Goal: Task Accomplishment & Management: Manage account settings

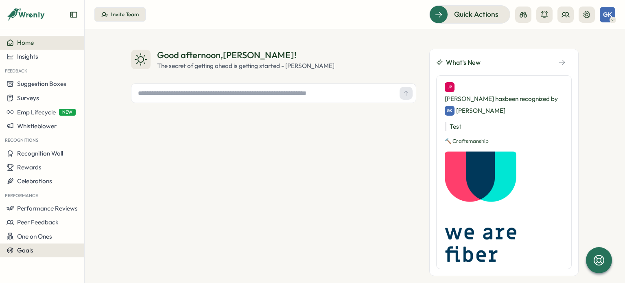
click at [23, 255] on button "Goals" at bounding box center [42, 250] width 84 height 14
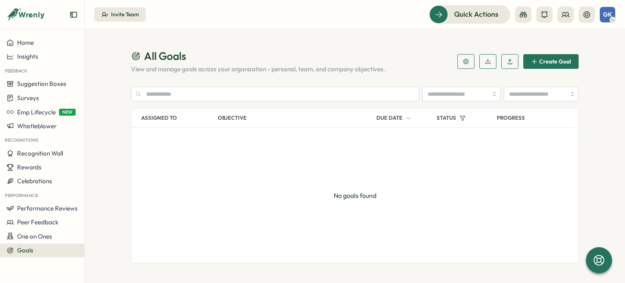
click at [127, 20] on button "Invite Team" at bounding box center [119, 14] width 51 height 15
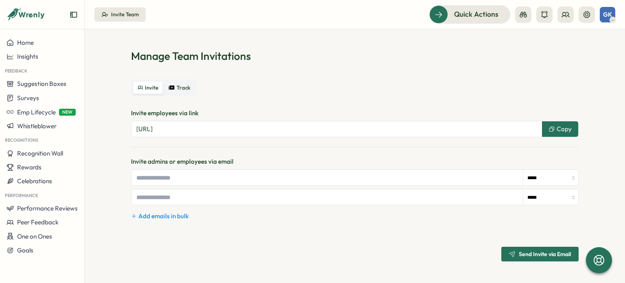
click at [184, 181] on input "text" at bounding box center [327, 177] width 392 height 15
type input "**********"
click at [544, 179] on input "*****" at bounding box center [550, 178] width 55 height 16
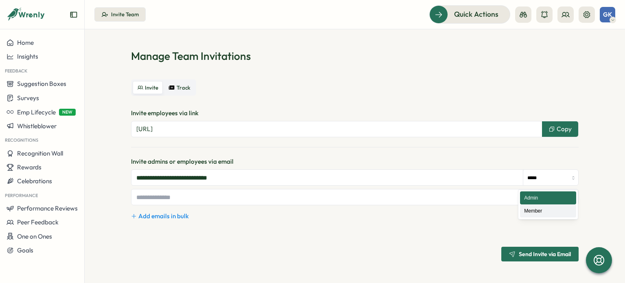
type input "******"
click at [531, 251] on span "Send Invite via Email" at bounding box center [545, 254] width 52 height 6
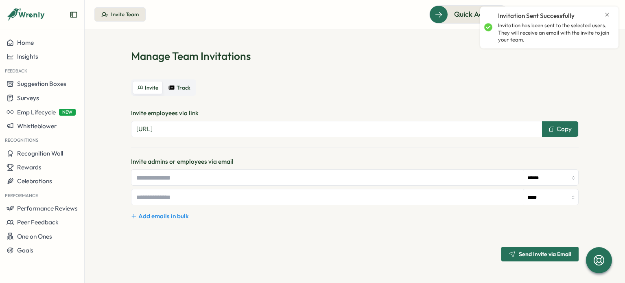
type input "*****"
drag, startPoint x: 606, startPoint y: 15, endPoint x: 488, endPoint y: 15, distance: 117.2
click at [605, 15] on icon "Close notification" at bounding box center [607, 14] width 7 height 7
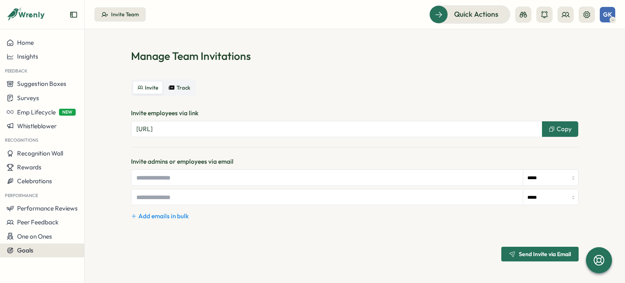
click at [17, 249] on span "Goals" at bounding box center [25, 250] width 16 height 8
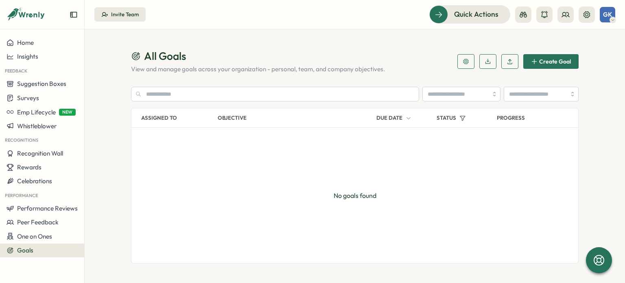
click at [555, 59] on span "Create Goal" at bounding box center [555, 62] width 32 height 6
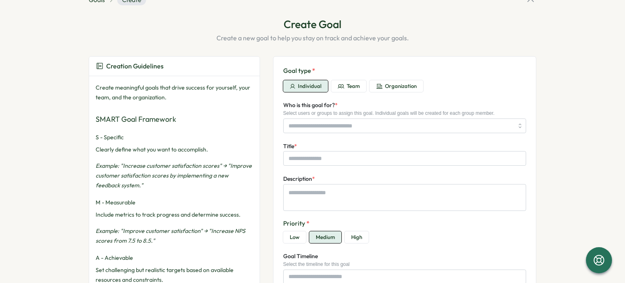
scroll to position [41, 0]
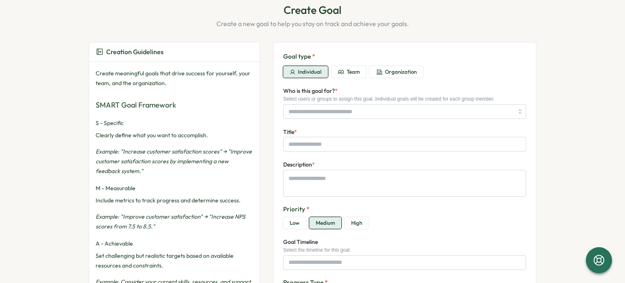
click at [301, 74] on span "Individual" at bounding box center [310, 71] width 24 height 7
click at [339, 70] on icon "button" at bounding box center [341, 72] width 7 height 7
click at [381, 74] on button "Organization" at bounding box center [397, 72] width 54 height 12
type textarea "*"
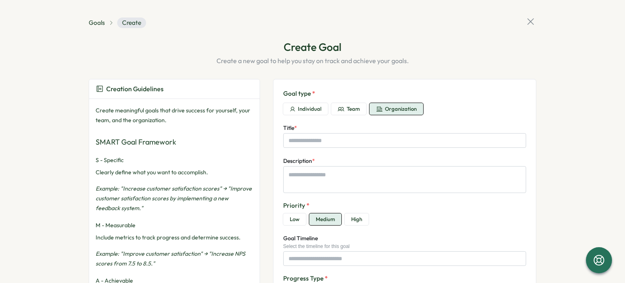
scroll to position [0, 0]
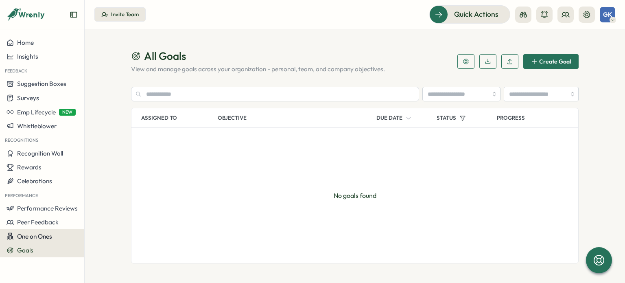
click at [31, 241] on button "One on Ones" at bounding box center [42, 236] width 84 height 14
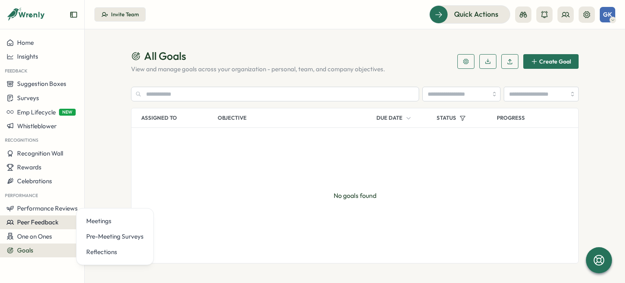
click at [26, 225] on span "Peer Feedback" at bounding box center [38, 222] width 42 height 8
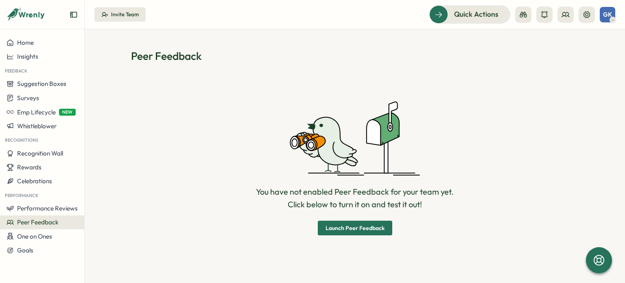
click at [361, 227] on span "Launch Peer Feedback" at bounding box center [355, 228] width 59 height 6
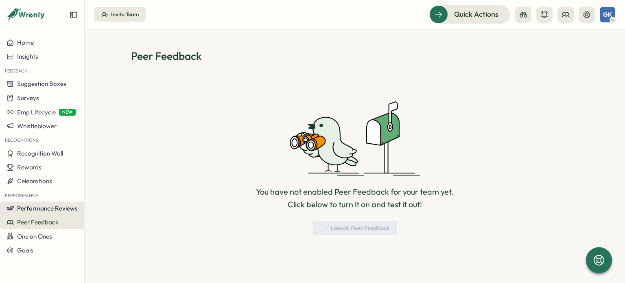
click at [36, 206] on span "Performance Reviews" at bounding box center [47, 208] width 61 height 8
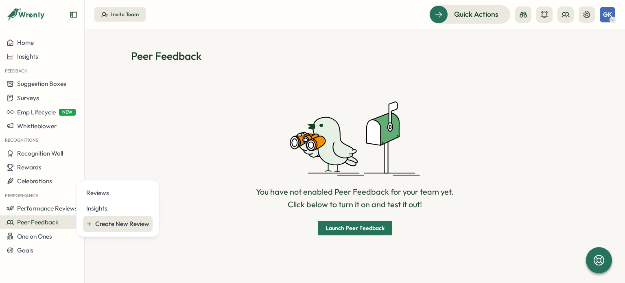
click at [119, 222] on div "Create New Review" at bounding box center [122, 223] width 54 height 9
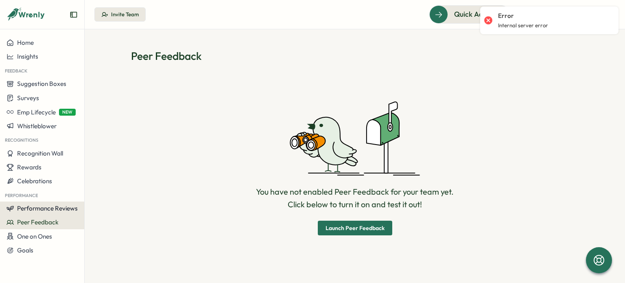
click at [19, 210] on span "Performance Reviews" at bounding box center [47, 208] width 61 height 8
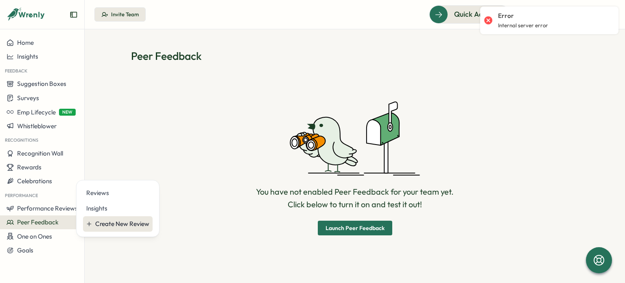
click at [116, 223] on div "Create New Review" at bounding box center [122, 223] width 54 height 9
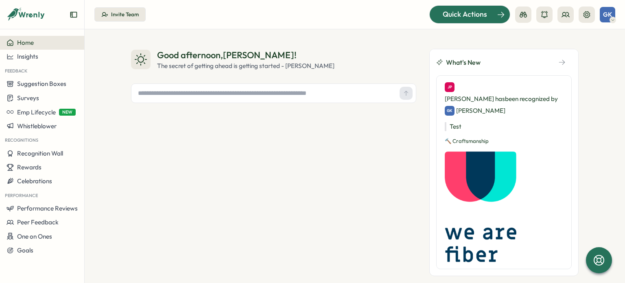
click at [479, 17] on span "Quick Actions" at bounding box center [465, 14] width 44 height 11
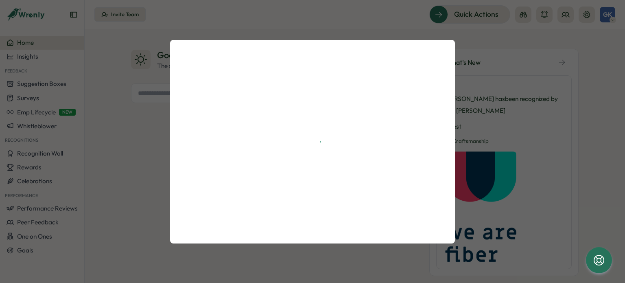
click at [348, 17] on div at bounding box center [312, 141] width 625 height 283
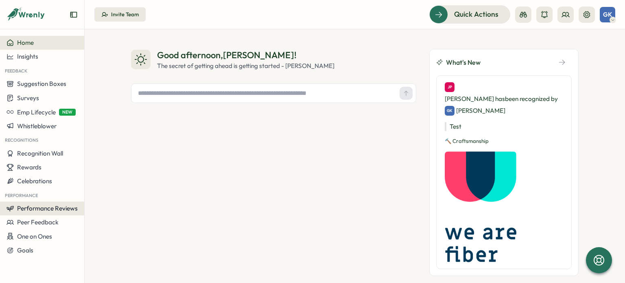
click at [37, 208] on span "Performance Reviews" at bounding box center [47, 208] width 61 height 8
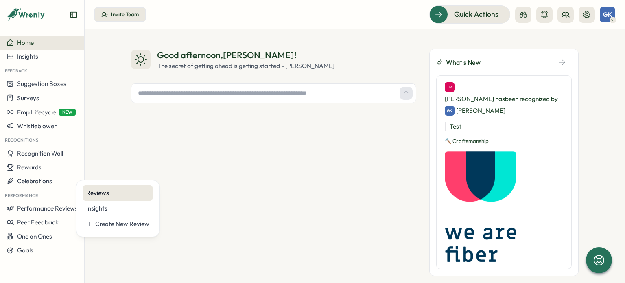
click at [96, 195] on div "Reviews" at bounding box center [117, 192] width 63 height 9
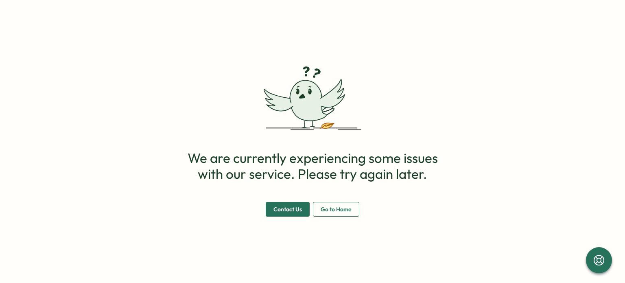
click at [336, 206] on span "Go to Home" at bounding box center [336, 209] width 31 height 14
click at [327, 211] on span "Go to Home" at bounding box center [336, 209] width 31 height 14
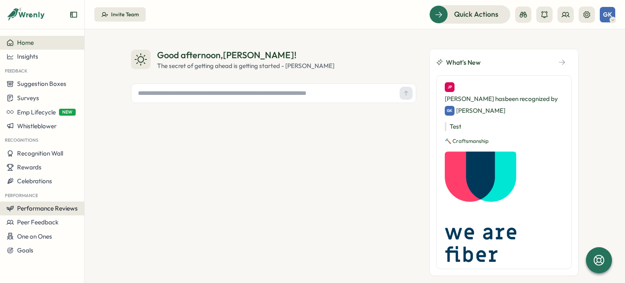
click at [38, 204] on span "Performance Reviews" at bounding box center [47, 208] width 61 height 8
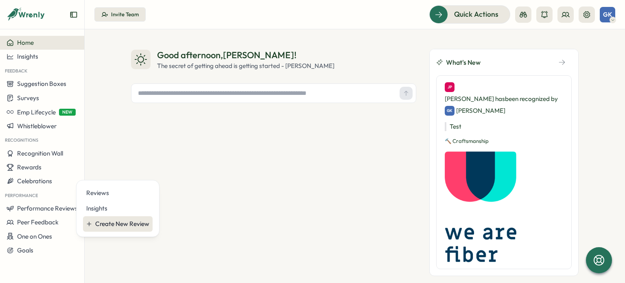
click at [111, 223] on div "Create New Review" at bounding box center [122, 223] width 54 height 9
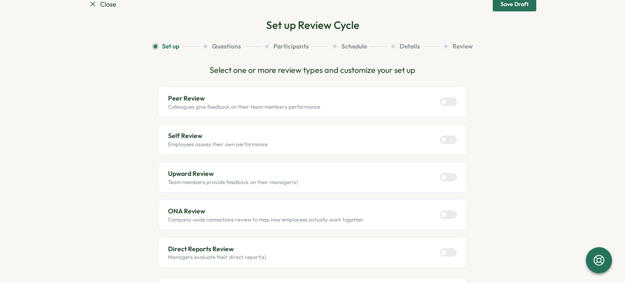
scroll to position [81, 0]
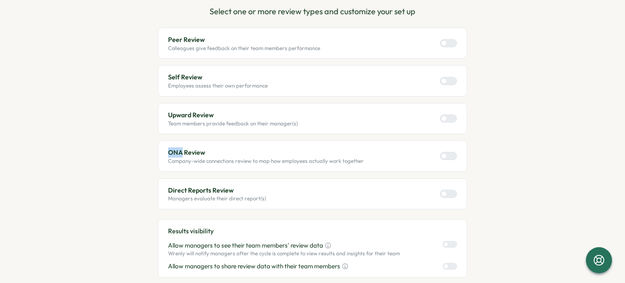
drag, startPoint x: 166, startPoint y: 151, endPoint x: 179, endPoint y: 151, distance: 13.0
click at [179, 151] on p "ONA Review" at bounding box center [266, 152] width 196 height 10
copy p "ONA"
click at [164, 159] on div "ONA Review Company-wide connections review to map how employees actually work t…" at bounding box center [312, 155] width 309 height 31
drag, startPoint x: 165, startPoint y: 152, endPoint x: 207, endPoint y: 154, distance: 42.4
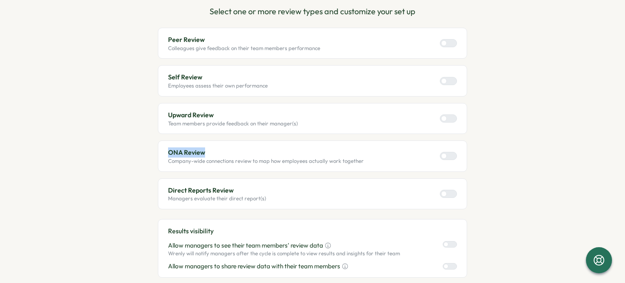
click at [207, 154] on div "ONA Review Company-wide connections review to map how employees actually work t…" at bounding box center [312, 155] width 309 height 31
copy p "ONA Review"
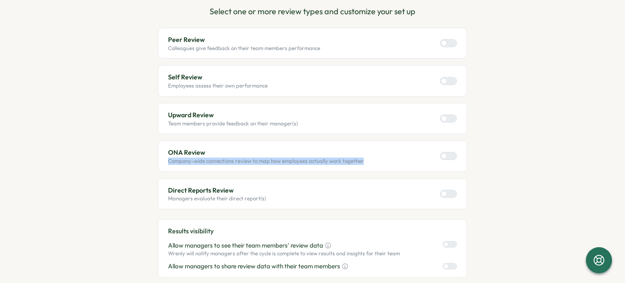
drag, startPoint x: 166, startPoint y: 163, endPoint x: 365, endPoint y: 164, distance: 199.4
click at [365, 164] on div "ONA Review Company-wide connections review to map how employees actually work t…" at bounding box center [312, 155] width 309 height 31
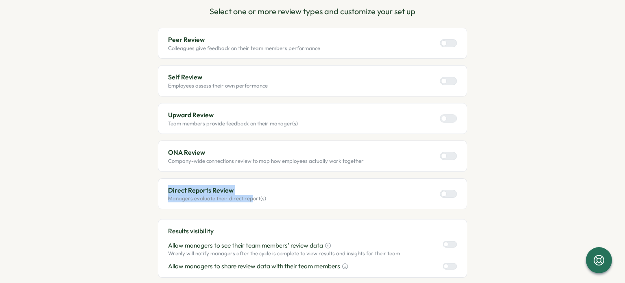
drag, startPoint x: 164, startPoint y: 190, endPoint x: 247, endPoint y: 195, distance: 84.0
click at [247, 195] on div "Direct Reports Review Managers evaluate their direct report(s)" at bounding box center [312, 193] width 309 height 31
click at [247, 195] on p "Managers evaluate their direct report(s)" at bounding box center [217, 198] width 98 height 7
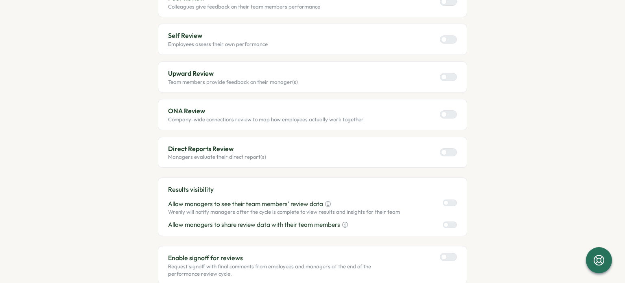
scroll to position [203, 0]
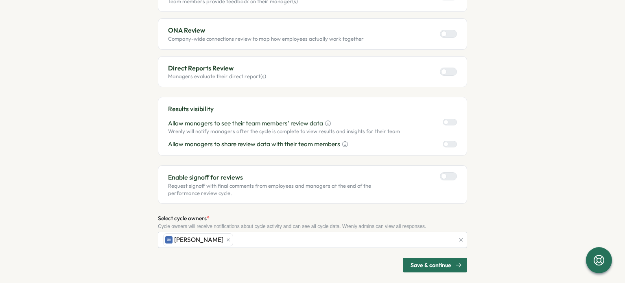
click at [168, 119] on p "Allow managers to see their team members' review data" at bounding box center [245, 123] width 155 height 9
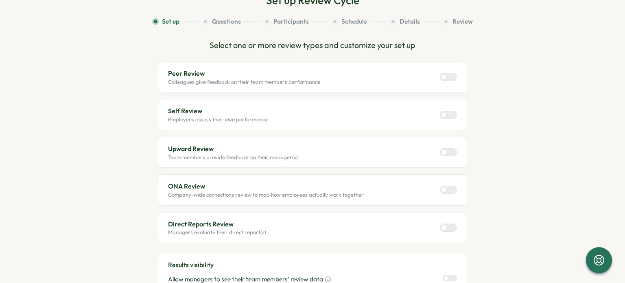
scroll to position [0, 0]
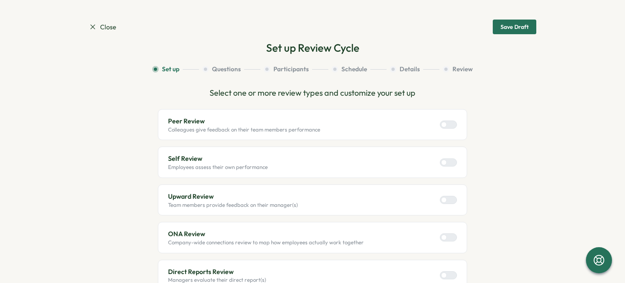
click at [442, 123] on div at bounding box center [444, 125] width 6 height 6
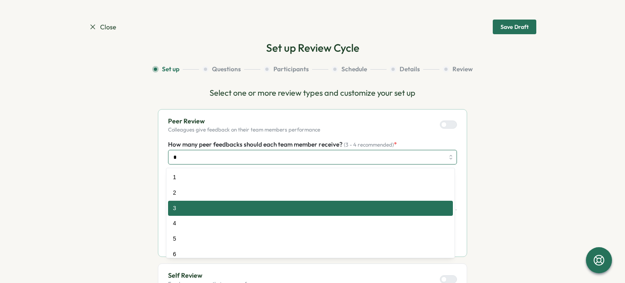
click at [250, 160] on input "*" at bounding box center [312, 157] width 289 height 15
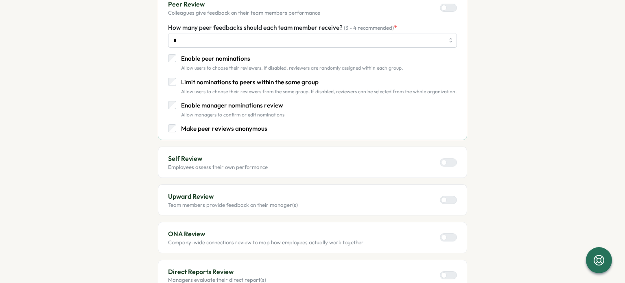
scroll to position [122, 0]
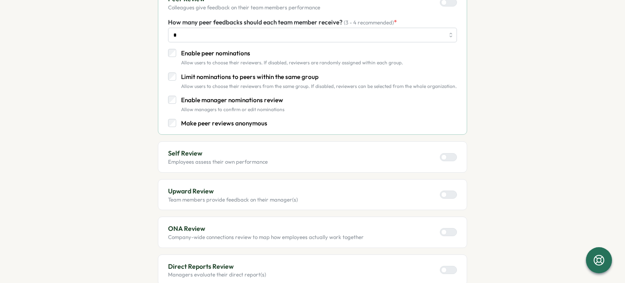
click at [347, 161] on div "Self Review Employees assess their own performance" at bounding box center [312, 156] width 289 height 17
click at [443, 154] on div at bounding box center [444, 157] width 6 height 6
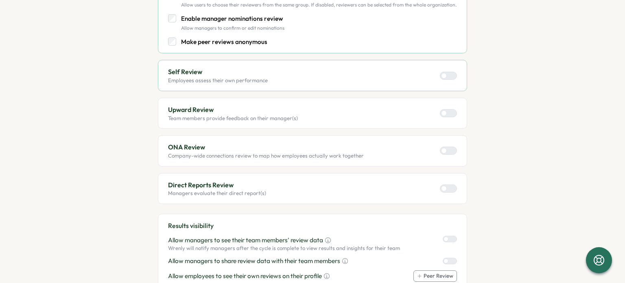
click at [443, 113] on div at bounding box center [444, 113] width 6 height 6
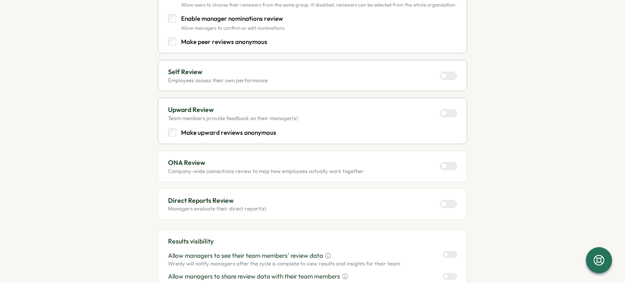
click at [447, 165] on div at bounding box center [452, 165] width 10 height 7
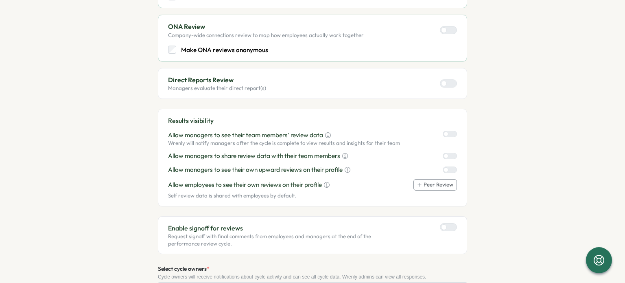
scroll to position [326, 0]
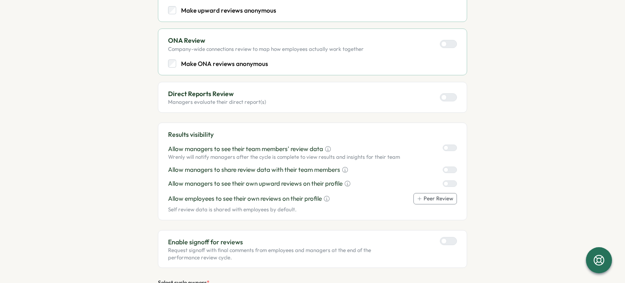
click at [443, 99] on div at bounding box center [444, 97] width 6 height 6
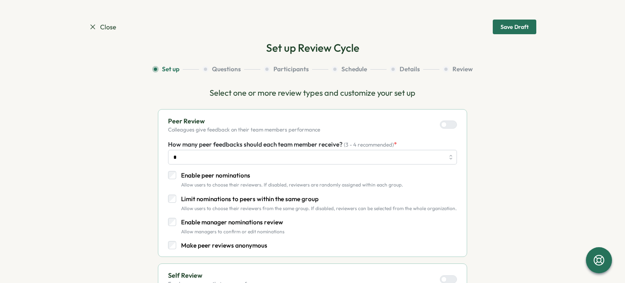
scroll to position [0, 0]
click at [168, 249] on div "Make peer reviews anonymous" at bounding box center [312, 245] width 289 height 9
click at [92, 24] on icon at bounding box center [93, 27] width 8 height 8
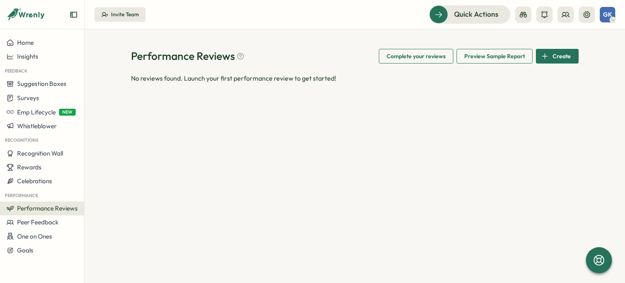
click at [497, 56] on span "Preview Sample Report" at bounding box center [494, 56] width 61 height 14
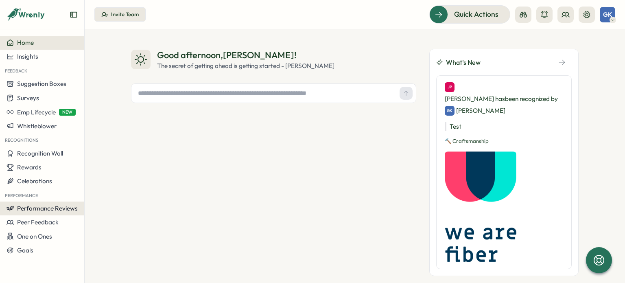
click at [26, 212] on span "Performance Reviews" at bounding box center [47, 208] width 61 height 8
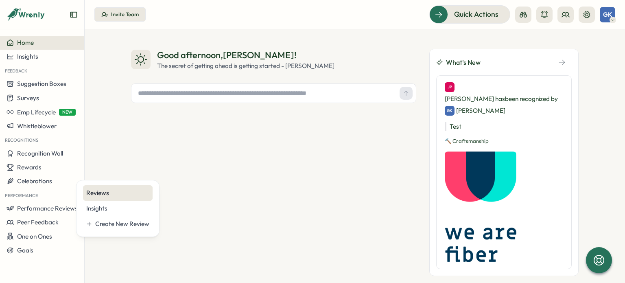
click at [90, 194] on div "Reviews" at bounding box center [117, 192] width 63 height 9
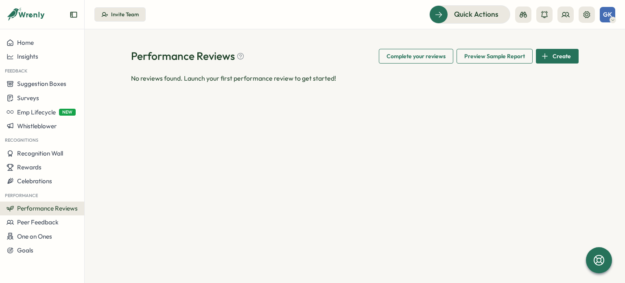
click at [497, 60] on span "Preview Sample Report" at bounding box center [494, 56] width 61 height 14
click at [54, 206] on span "Performance Reviews" at bounding box center [47, 208] width 61 height 8
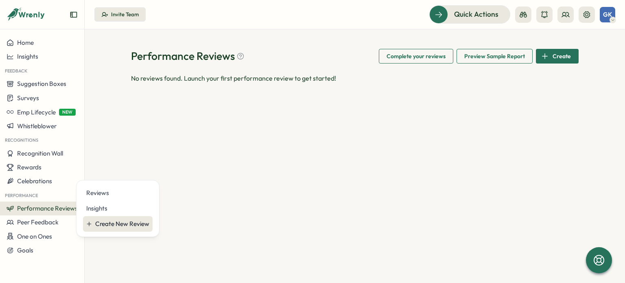
click at [110, 221] on div "Create New Review" at bounding box center [122, 223] width 54 height 9
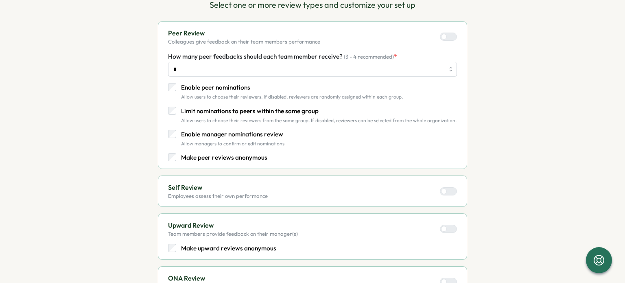
scroll to position [41, 0]
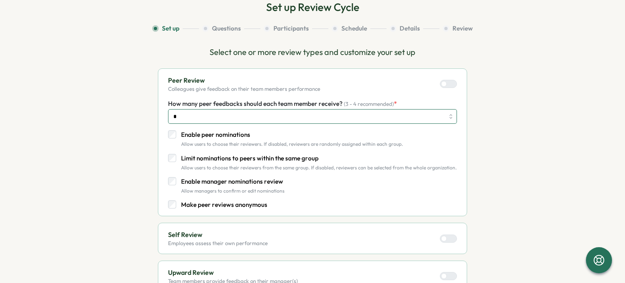
click at [251, 117] on input "*" at bounding box center [312, 116] width 289 height 15
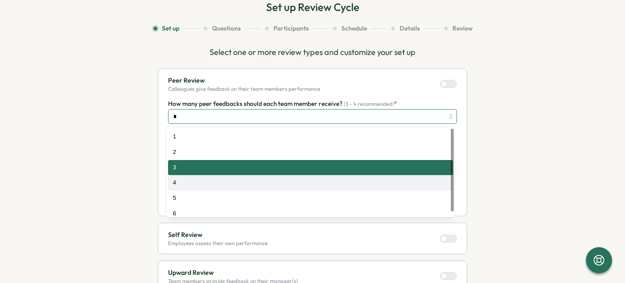
type input "*"
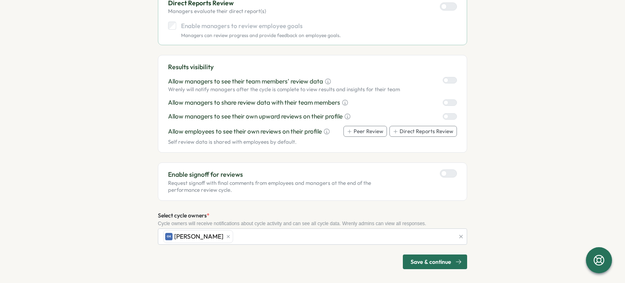
scroll to position [420, 0]
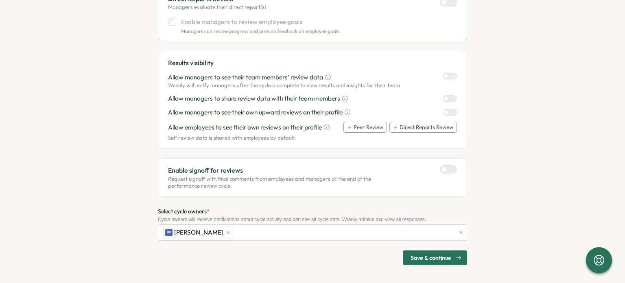
click at [436, 259] on span "Save & continue" at bounding box center [431, 258] width 41 height 14
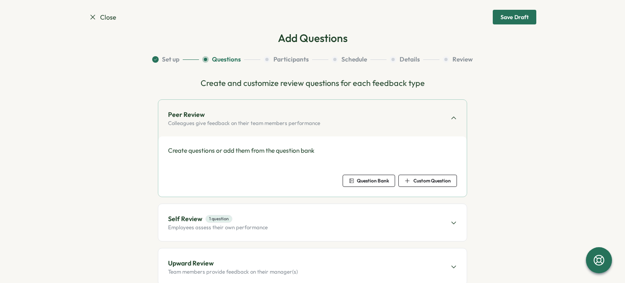
scroll to position [0, 0]
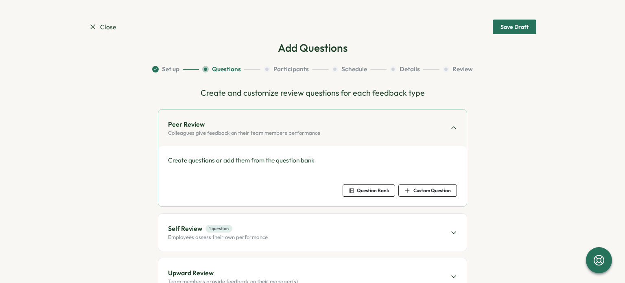
drag, startPoint x: 216, startPoint y: 155, endPoint x: 213, endPoint y: 152, distance: 4.6
click at [216, 154] on div "Create questions or add them from the question bank Question Bank Custom Questi…" at bounding box center [312, 176] width 308 height 60
click at [358, 193] on span "Question Bank" at bounding box center [373, 190] width 32 height 5
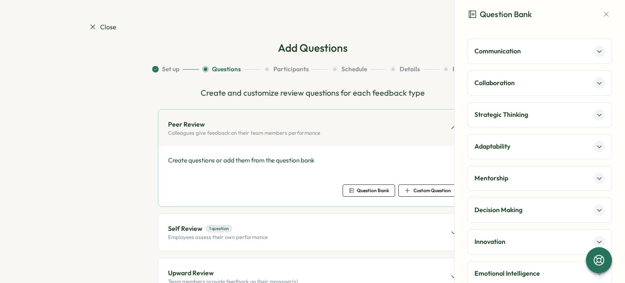
drag, startPoint x: 595, startPoint y: 55, endPoint x: 590, endPoint y: 51, distance: 5.2
click at [595, 55] on button at bounding box center [599, 51] width 11 height 11
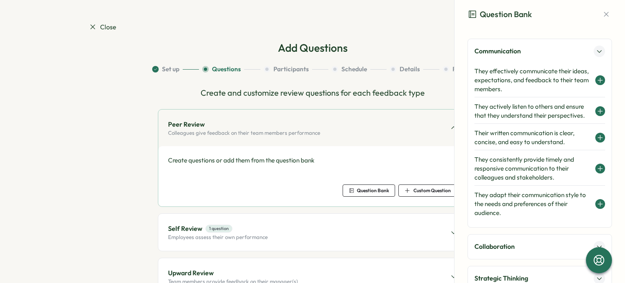
click at [596, 48] on icon at bounding box center [599, 51] width 7 height 7
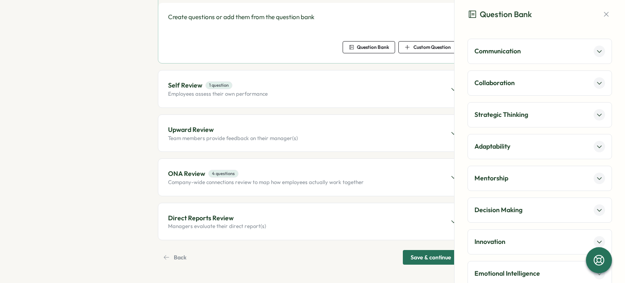
click at [596, 47] on button at bounding box center [599, 51] width 11 height 11
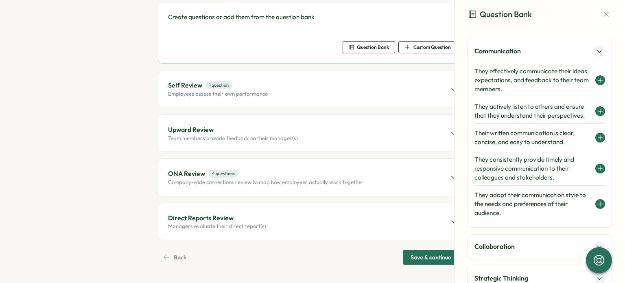
click at [596, 50] on icon at bounding box center [599, 51] width 7 height 7
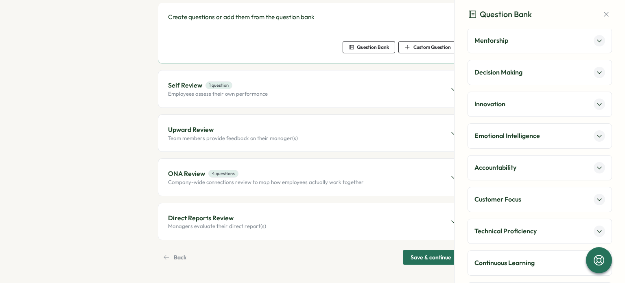
scroll to position [163, 0]
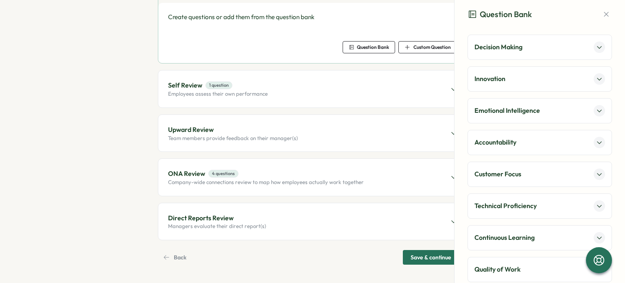
click at [596, 47] on icon at bounding box center [599, 47] width 7 height 7
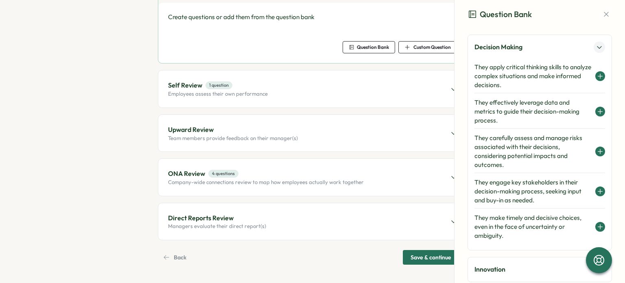
click at [597, 74] on icon at bounding box center [600, 76] width 7 height 7
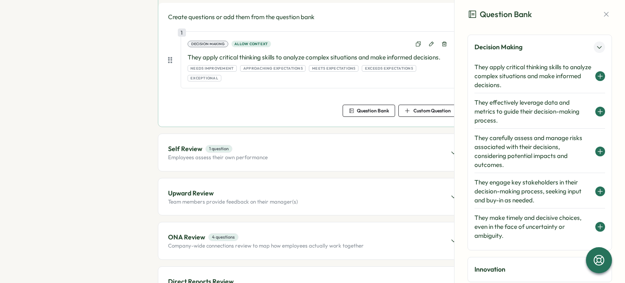
click at [600, 109] on icon at bounding box center [600, 111] width 0 height 4
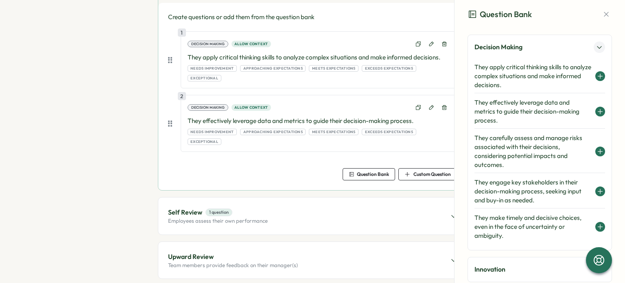
click at [597, 151] on icon at bounding box center [600, 151] width 7 height 7
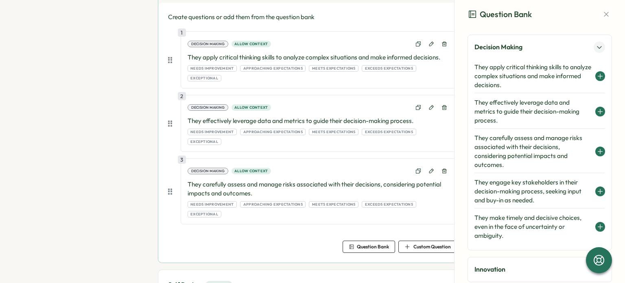
click at [599, 188] on icon at bounding box center [600, 191] width 7 height 7
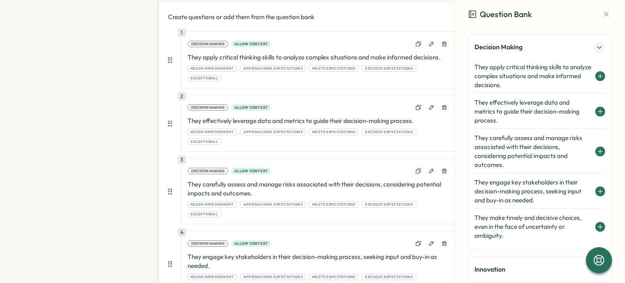
click at [598, 226] on icon at bounding box center [600, 226] width 7 height 7
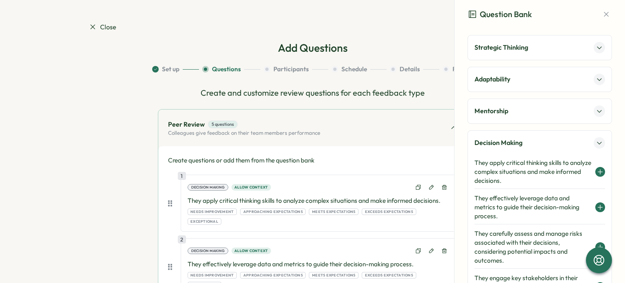
scroll to position [0, 0]
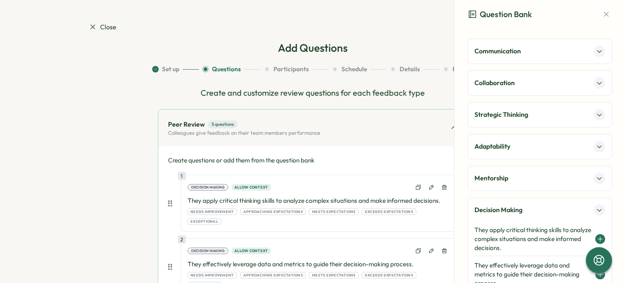
click at [89, 33] on div "Close Save Draft" at bounding box center [313, 27] width 448 height 15
click at [92, 27] on icon at bounding box center [93, 27] width 8 height 8
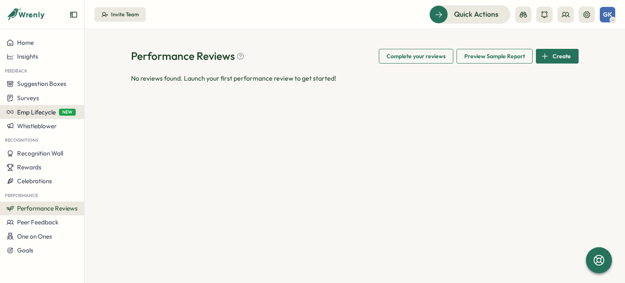
click at [42, 112] on span "Emp Lifecycle" at bounding box center [36, 112] width 39 height 8
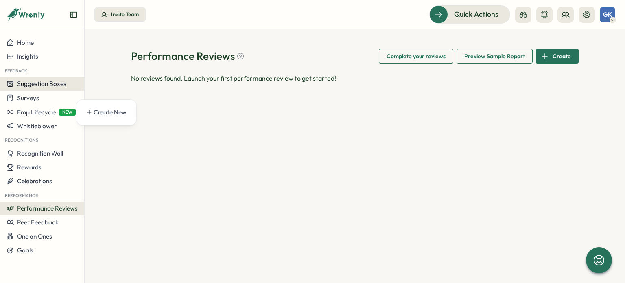
click at [32, 87] on button "Suggestion Boxes" at bounding box center [42, 84] width 84 height 14
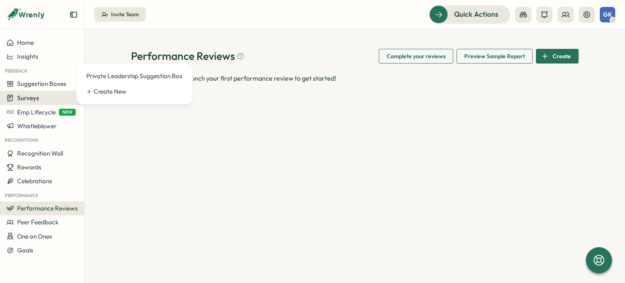
click at [33, 96] on span "Surveys" at bounding box center [28, 98] width 22 height 8
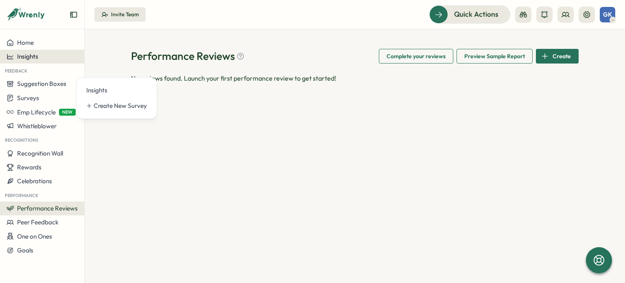
click at [26, 57] on span "Insights" at bounding box center [27, 56] width 21 height 8
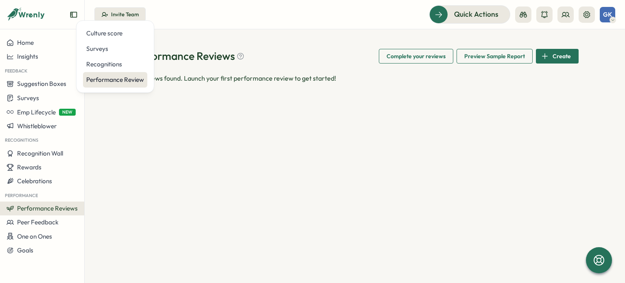
click at [107, 82] on div "Performance Review" at bounding box center [115, 79] width 58 height 9
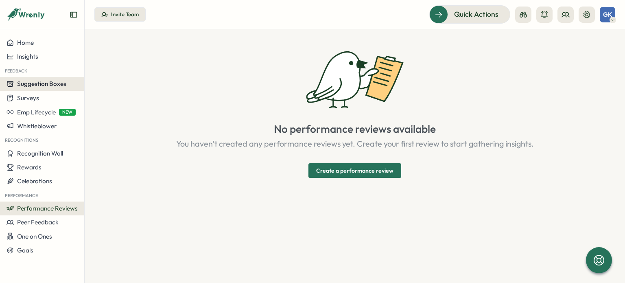
click at [37, 86] on span "Suggestion Boxes" at bounding box center [41, 84] width 49 height 8
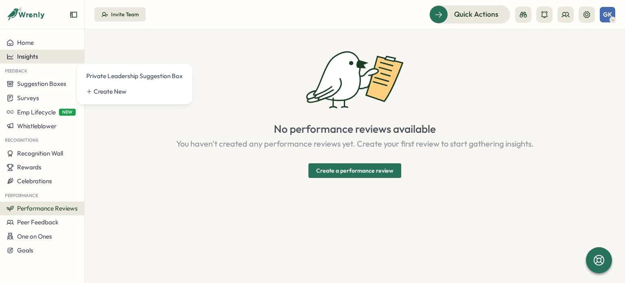
click at [39, 53] on div "Insights" at bounding box center [42, 56] width 71 height 7
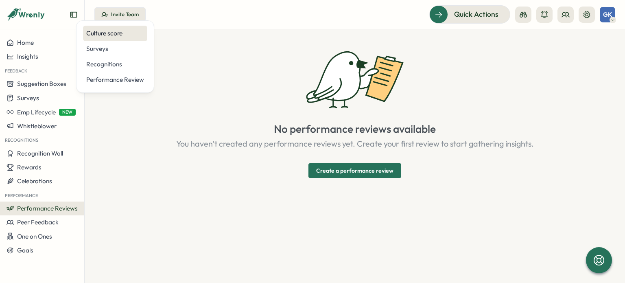
click at [106, 32] on div "Culture score" at bounding box center [115, 33] width 58 height 9
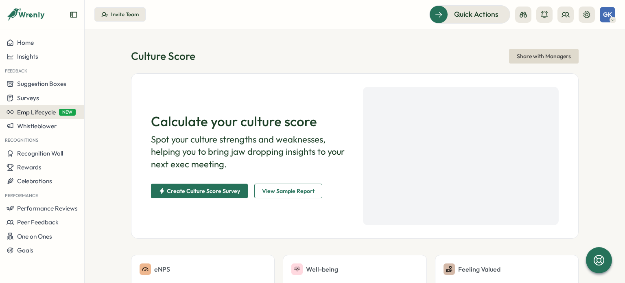
click at [48, 115] on span "Emp Lifecycle" at bounding box center [36, 112] width 39 height 8
click at [50, 123] on span "Whistleblower" at bounding box center [36, 126] width 39 height 8
click at [45, 127] on span "Whistleblower" at bounding box center [36, 126] width 39 height 8
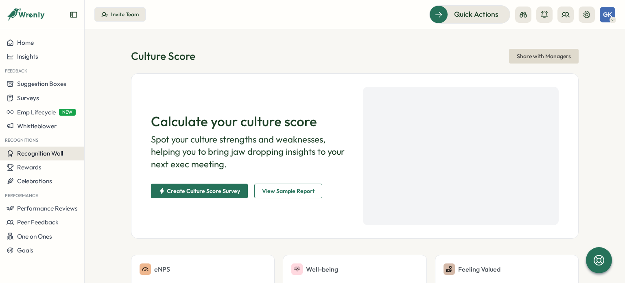
click at [30, 155] on span "Recognition Wall" at bounding box center [40, 153] width 46 height 8
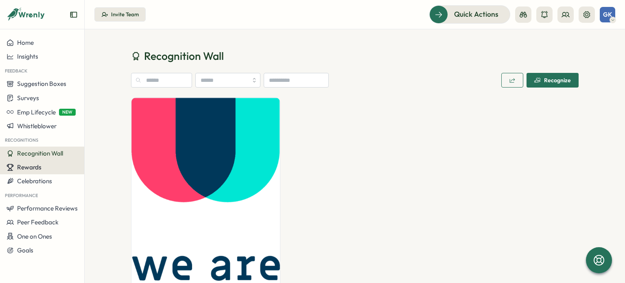
click at [24, 166] on span "Rewards" at bounding box center [29, 167] width 24 height 8
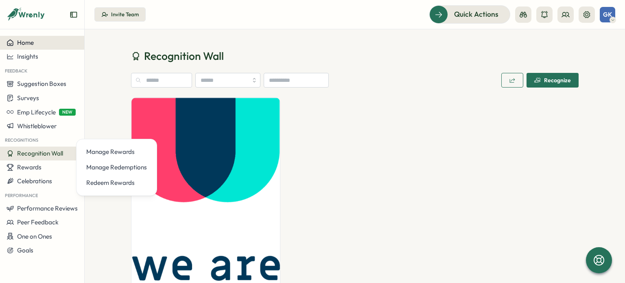
click at [37, 39] on div "Home" at bounding box center [42, 42] width 71 height 7
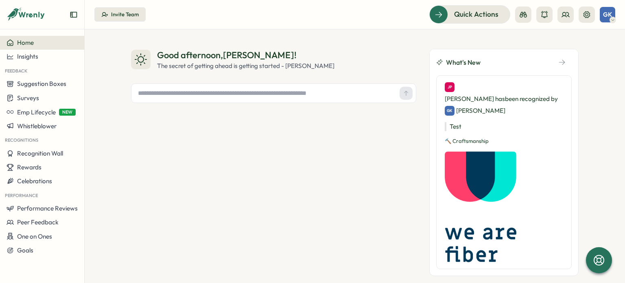
click at [606, 16] on span "GK" at bounding box center [607, 14] width 9 height 7
click at [588, 11] on icon at bounding box center [587, 15] width 8 height 8
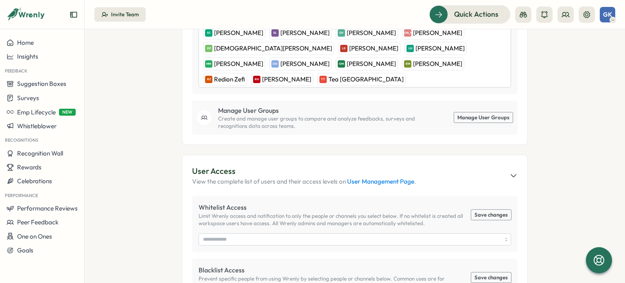
scroll to position [326, 0]
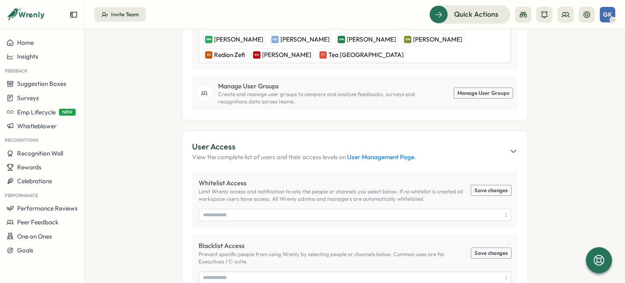
click at [476, 88] on link "Manage User Groups" at bounding box center [483, 93] width 59 height 11
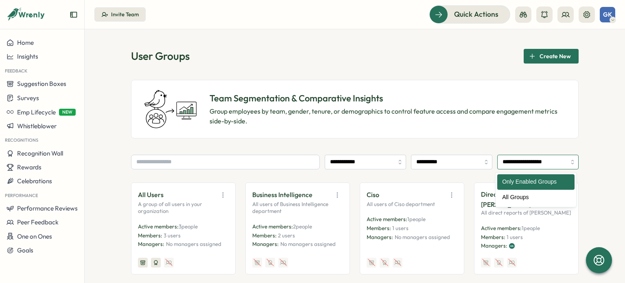
click at [540, 164] on input "**********" at bounding box center [537, 162] width 81 height 15
type input "**********"
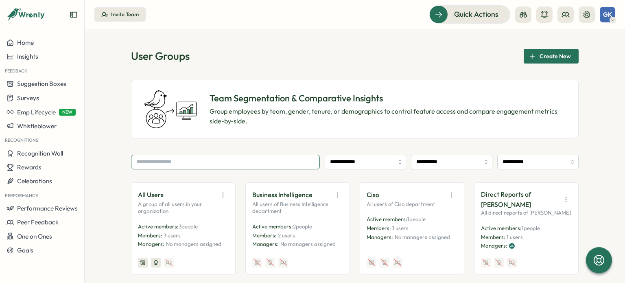
click at [254, 164] on input "text" at bounding box center [225, 162] width 189 height 15
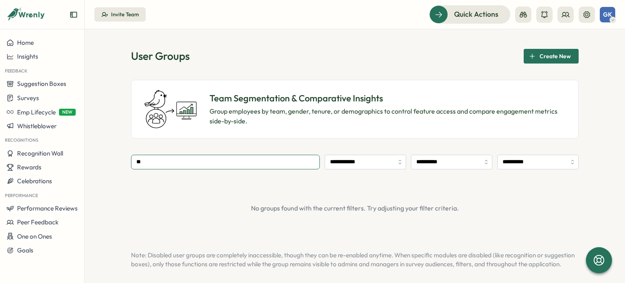
type input "*"
type input "******"
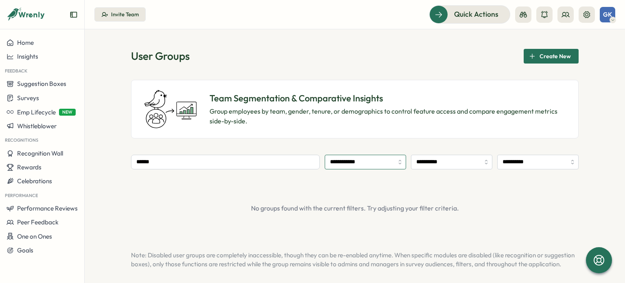
click at [373, 159] on input "**********" at bounding box center [365, 162] width 81 height 15
click at [373, 160] on input "**********" at bounding box center [365, 162] width 81 height 15
click at [373, 164] on input "**********" at bounding box center [365, 162] width 81 height 15
type input "**********"
click at [343, 166] on input "**********" at bounding box center [365, 162] width 81 height 15
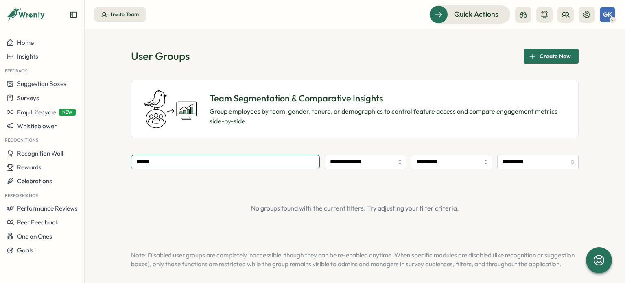
click at [259, 165] on input "******" at bounding box center [225, 162] width 189 height 15
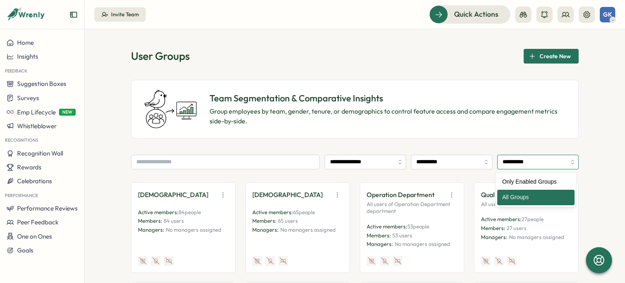
click at [531, 166] on input "**********" at bounding box center [537, 162] width 81 height 15
type input "**********"
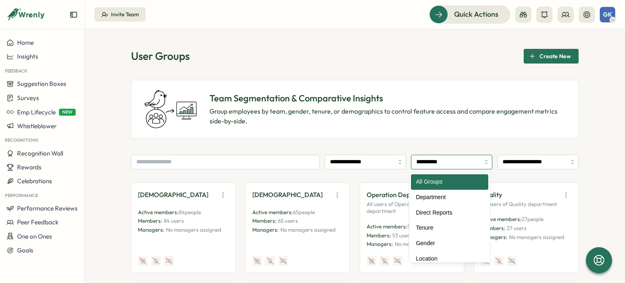
click at [454, 160] on input "**********" at bounding box center [451, 162] width 81 height 15
type input "**********"
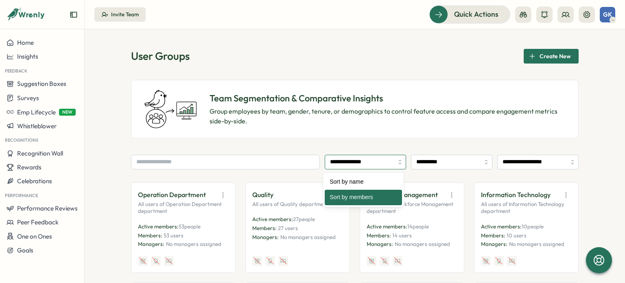
click at [345, 162] on input "**********" at bounding box center [365, 162] width 81 height 15
type input "**********"
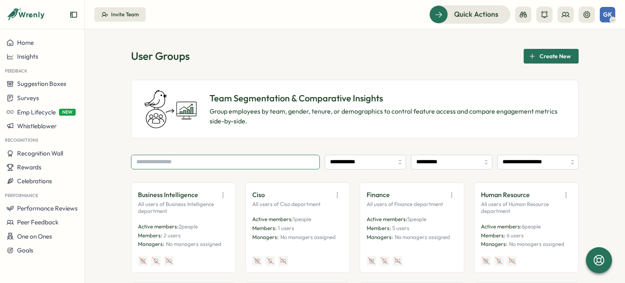
click at [257, 162] on input "text" at bounding box center [225, 162] width 189 height 15
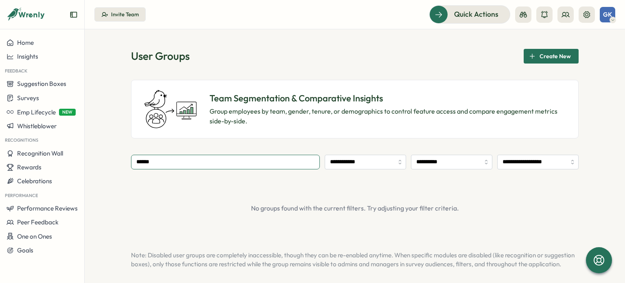
type input "******"
click at [308, 153] on div "**********" at bounding box center [355, 159] width 448 height 220
click at [201, 162] on input "******" at bounding box center [225, 162] width 189 height 15
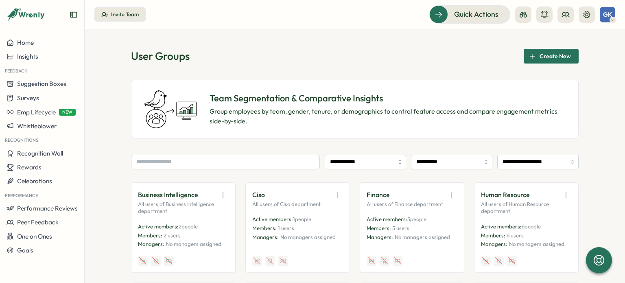
click at [106, 184] on div "**********" at bounding box center [355, 156] width 540 height 254
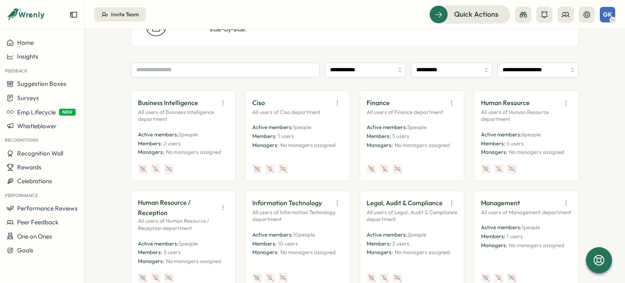
scroll to position [41, 0]
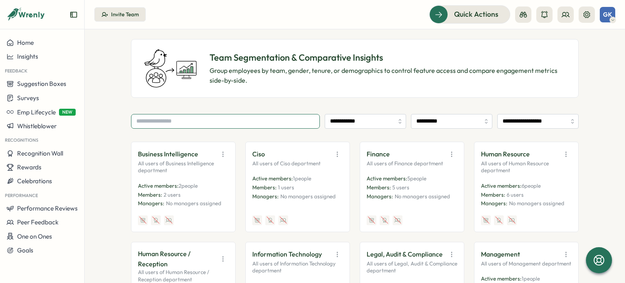
click at [181, 116] on input "text" at bounding box center [225, 121] width 189 height 15
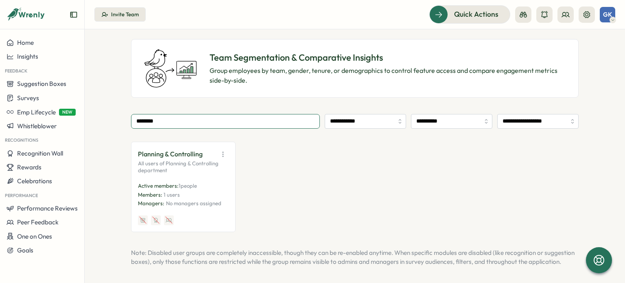
type input "********"
click at [234, 144] on div "Planning & Controlling All users of Planning & Controlling department Active me…" at bounding box center [355, 187] width 448 height 90
click at [222, 156] on icon "button" at bounding box center [223, 154] width 8 height 8
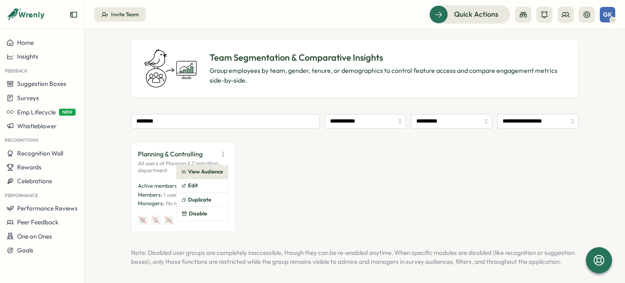
click at [208, 173] on button "View Audience" at bounding box center [202, 172] width 51 height 14
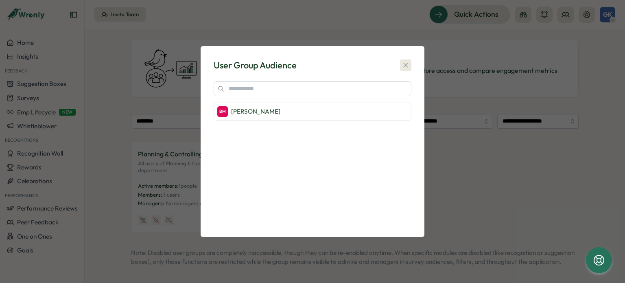
click at [408, 65] on icon "button" at bounding box center [406, 65] width 8 height 8
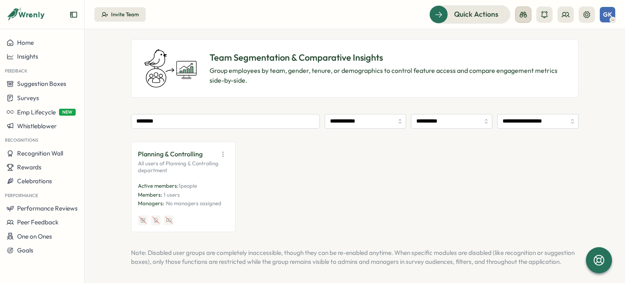
click at [524, 17] on icon at bounding box center [523, 15] width 8 height 8
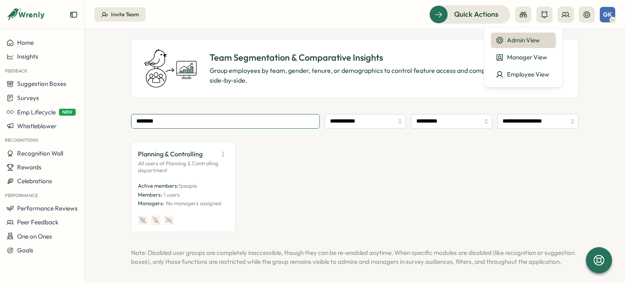
click at [179, 120] on input "********" at bounding box center [225, 121] width 189 height 15
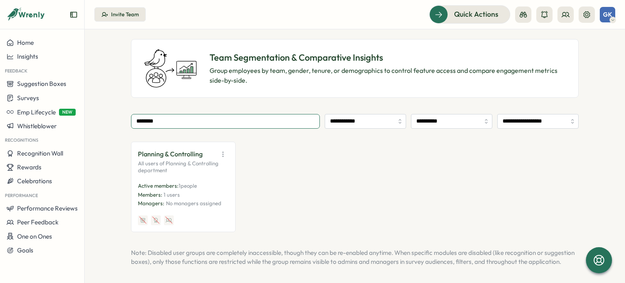
click at [179, 120] on input "********" at bounding box center [225, 121] width 189 height 15
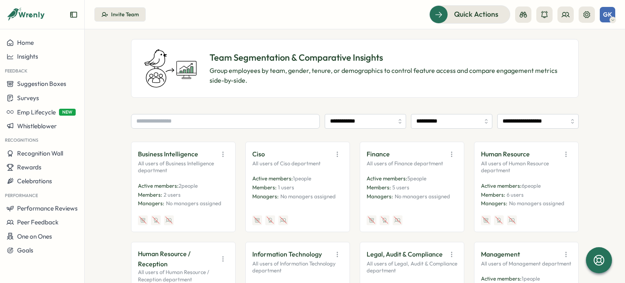
click at [612, 14] on div "GK" at bounding box center [607, 14] width 15 height 15
click at [219, 27] on header "Invite Team Quick Actions GK" at bounding box center [355, 14] width 540 height 29
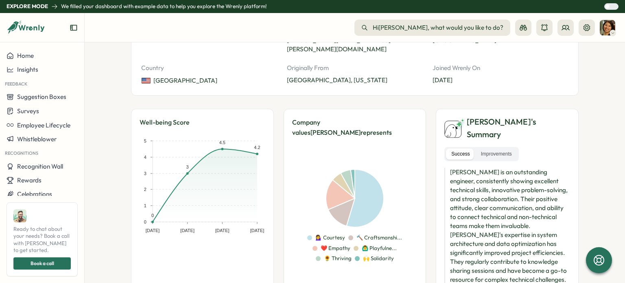
scroll to position [203, 0]
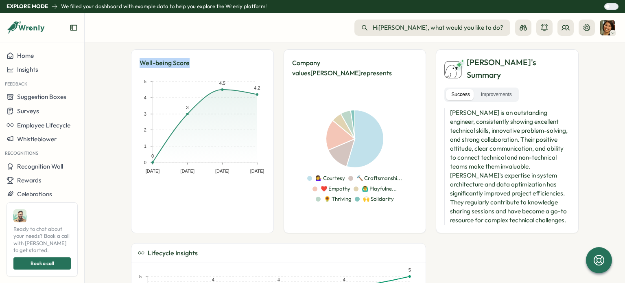
drag, startPoint x: 136, startPoint y: 57, endPoint x: 195, endPoint y: 53, distance: 59.1
click at [195, 53] on div "Well-being Score May 1 Jun 1 Jul 1 Aug 1 0 1 2 3 4 5 4.2 4.5 3 0" at bounding box center [202, 141] width 143 height 184
click at [292, 58] on p "Company values Matthew represents" at bounding box center [355, 68] width 126 height 20
drag, startPoint x: 289, startPoint y: 54, endPoint x: 400, endPoint y: 52, distance: 111.9
click at [400, 52] on div "Company values Matthew represents 💁‍♀️ Courtesy 🔨 Craftsmanshi... ❤️ Empathy 🙆‍…" at bounding box center [355, 141] width 143 height 184
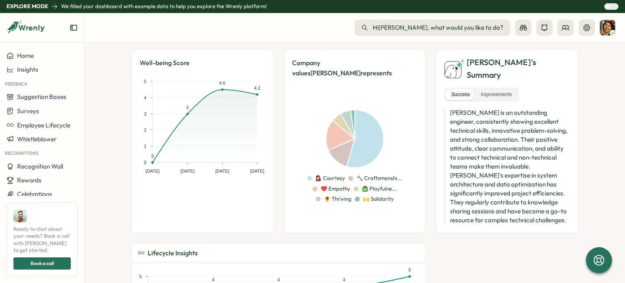
click at [303, 32] on div "Hi Sarah , what would you like to do? What would you like to do?" at bounding box center [354, 28] width 521 height 16
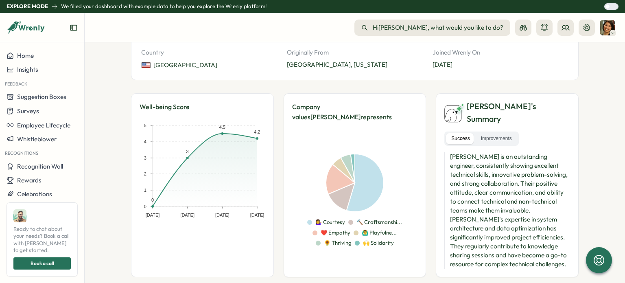
scroll to position [203, 0]
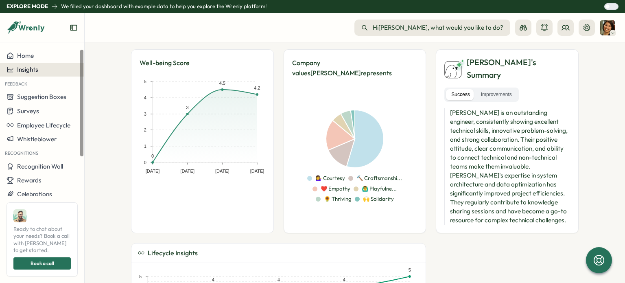
click at [28, 71] on span "Insights" at bounding box center [27, 70] width 21 height 8
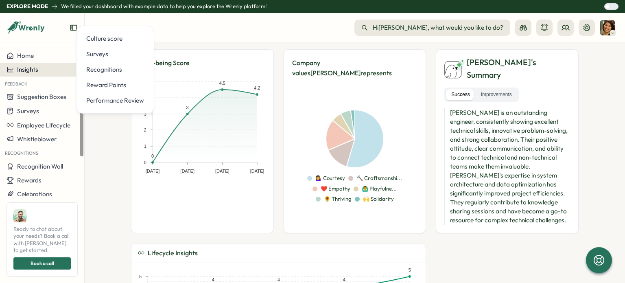
click at [14, 71] on div "Insights" at bounding box center [23, 69] width 32 height 7
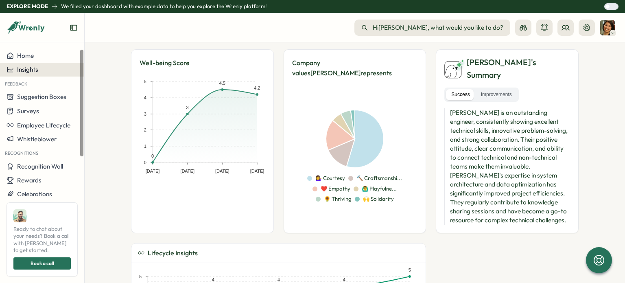
click at [17, 70] on span "Insights" at bounding box center [27, 70] width 21 height 8
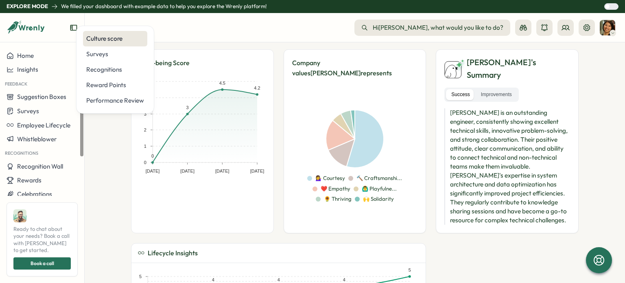
click at [110, 37] on div "Culture score" at bounding box center [115, 38] width 58 height 9
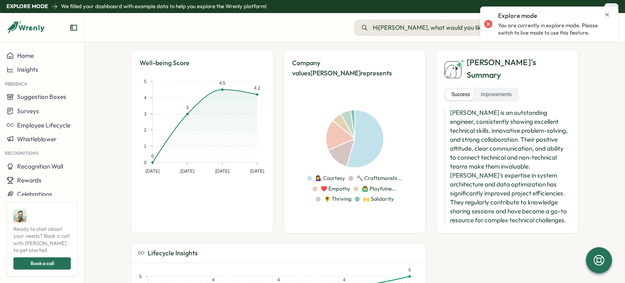
drag, startPoint x: 606, startPoint y: 15, endPoint x: 613, endPoint y: 18, distance: 8.0
click at [605, 16] on icon "Close notification" at bounding box center [607, 14] width 7 height 7
